Goal: Task Accomplishment & Management: Manage account settings

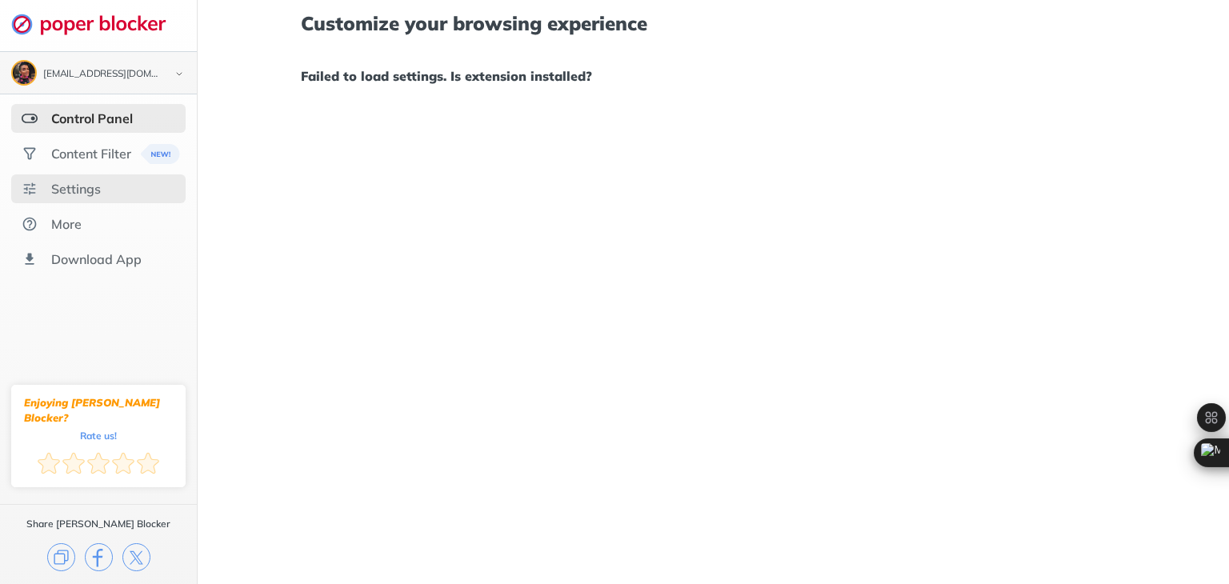
click at [128, 187] on div "Settings" at bounding box center [98, 188] width 174 height 29
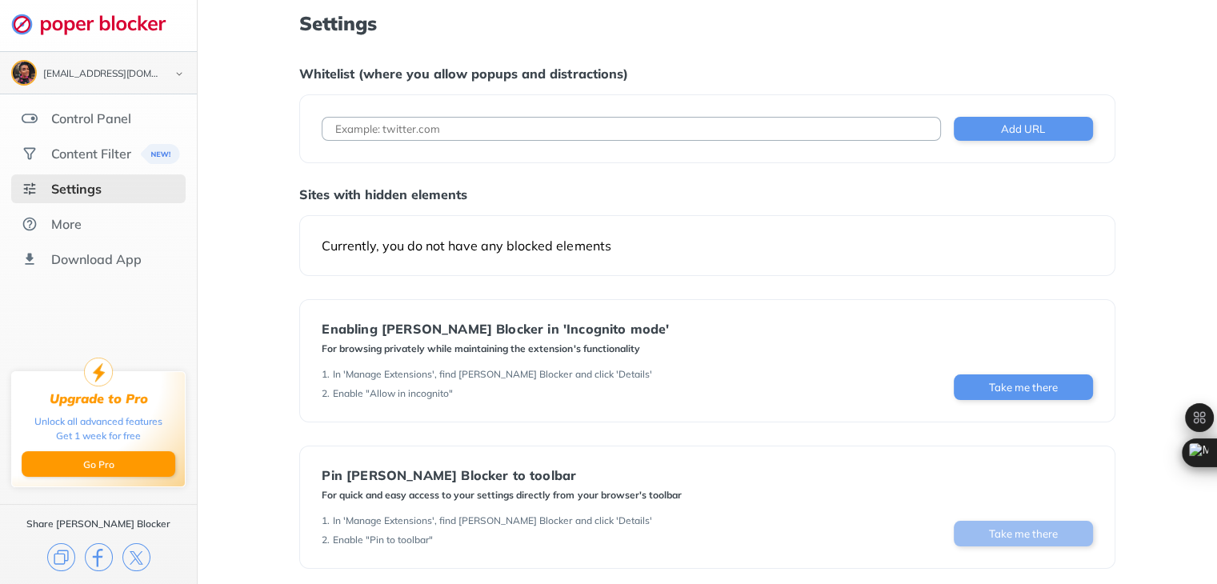
click at [1043, 535] on button "Take me there" at bounding box center [1023, 534] width 139 height 26
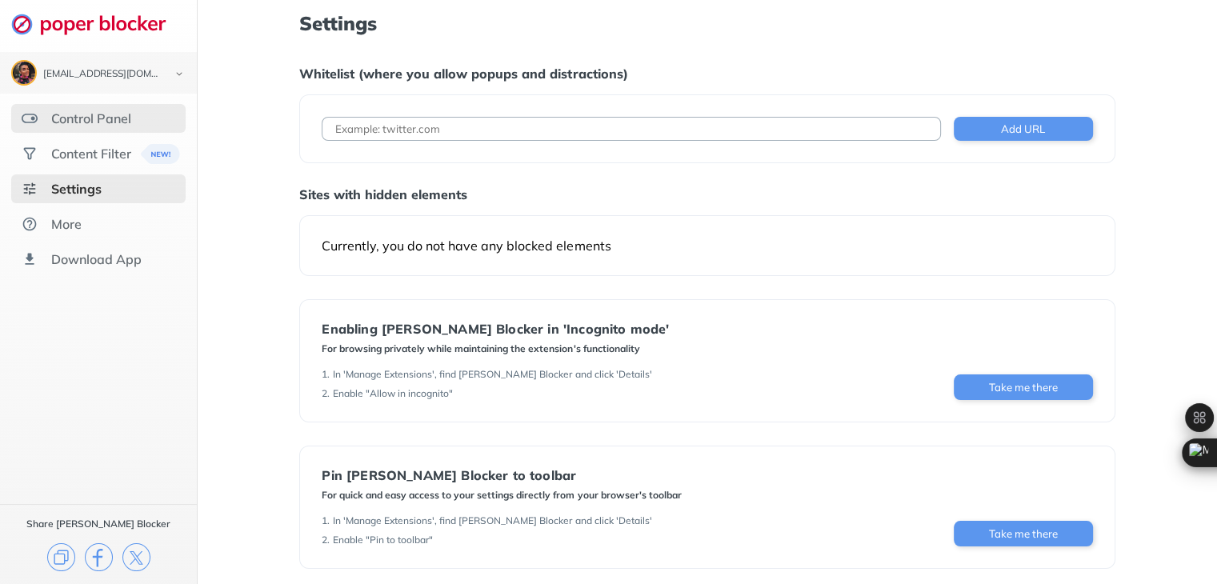
click at [90, 113] on div "Control Panel" at bounding box center [91, 118] width 80 height 16
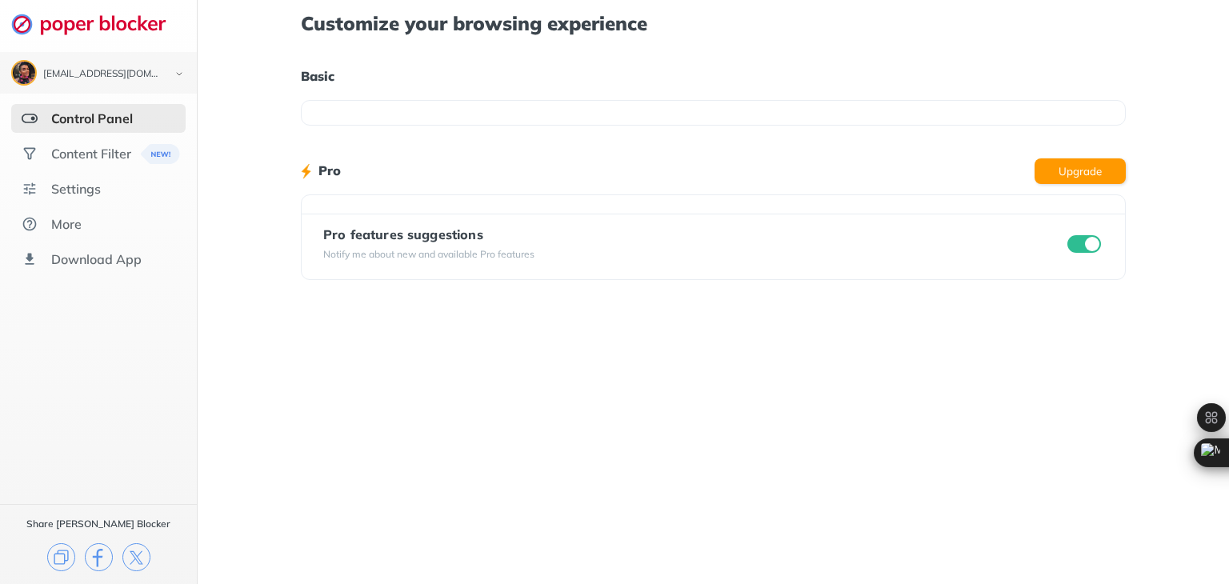
click at [392, 106] on div at bounding box center [713, 113] width 825 height 26
click at [77, 154] on div "Content Filter" at bounding box center [91, 154] width 80 height 16
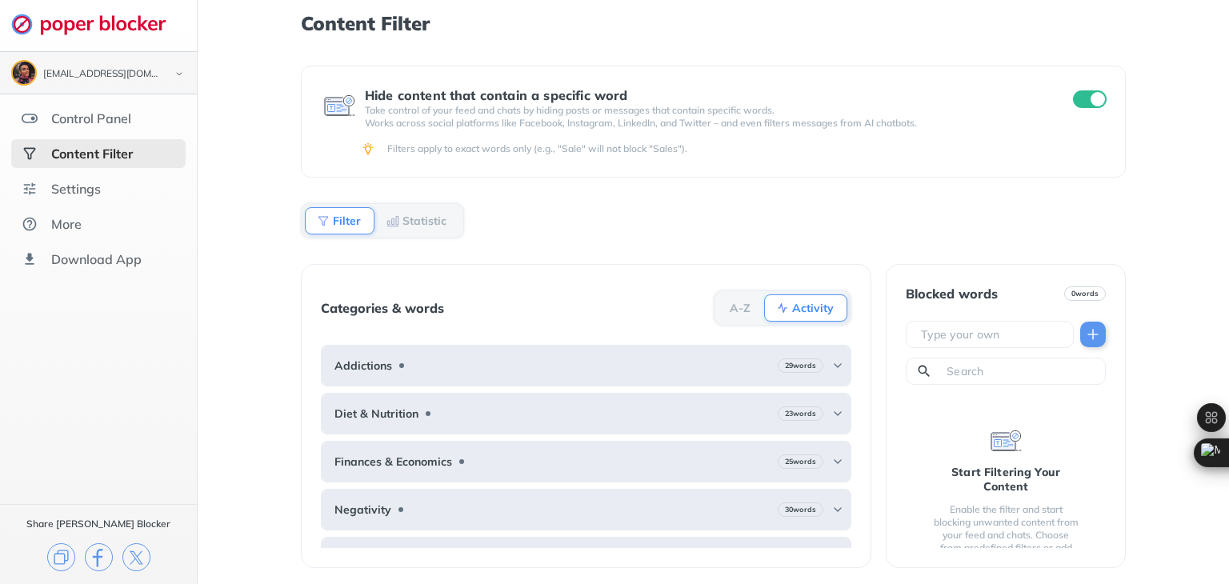
click at [179, 74] on img at bounding box center [179, 74] width 19 height 17
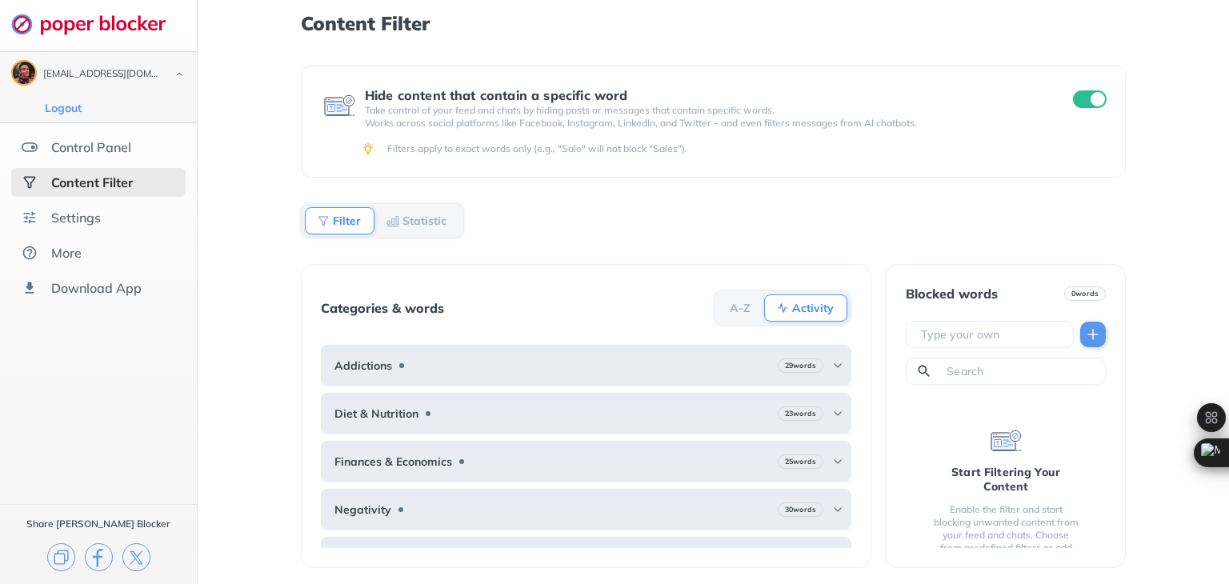
click at [178, 74] on img at bounding box center [179, 74] width 19 height 17
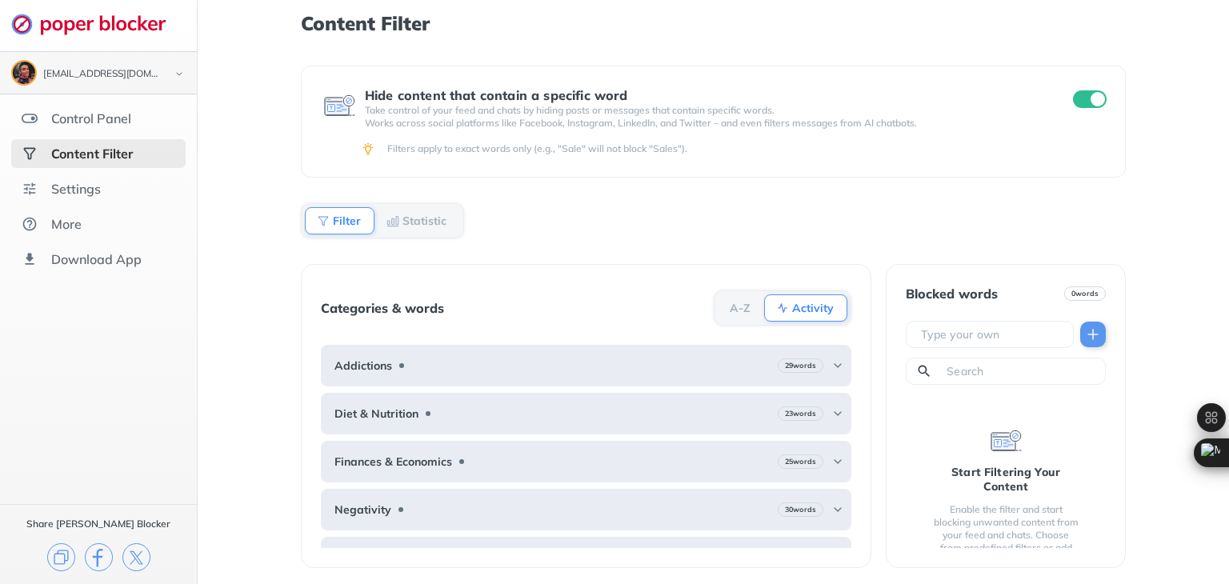
click at [172, 73] on img at bounding box center [179, 74] width 19 height 17
